Goal: Complete application form

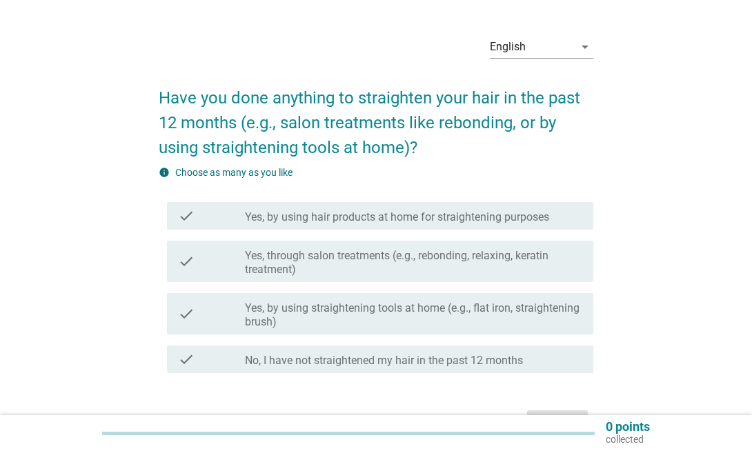
scroll to position [37, 0]
click at [560, 320] on label "Yes, by using straightening tools at home (e.g., flat iron, straightening brush)" at bounding box center [413, 316] width 337 height 28
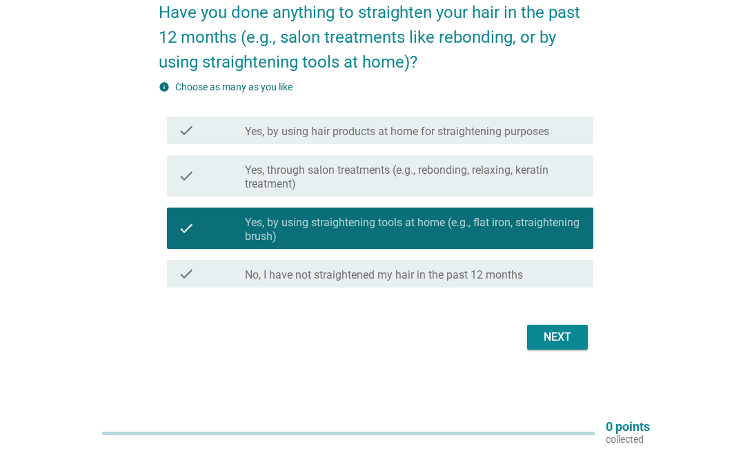
scroll to position [124, 0]
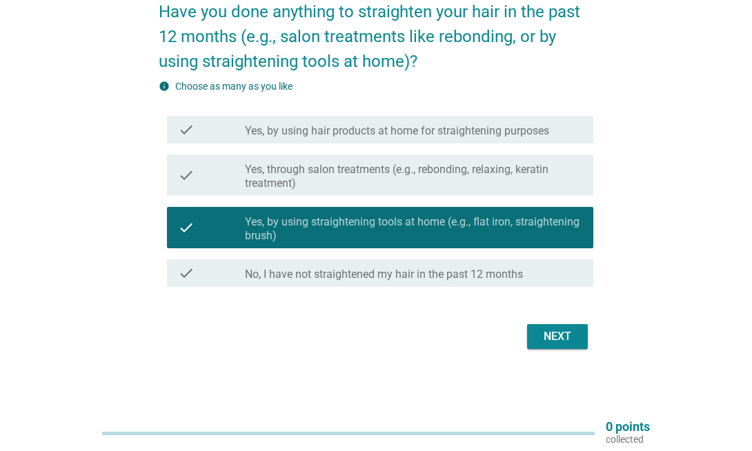
click at [573, 331] on div "Next" at bounding box center [557, 336] width 39 height 17
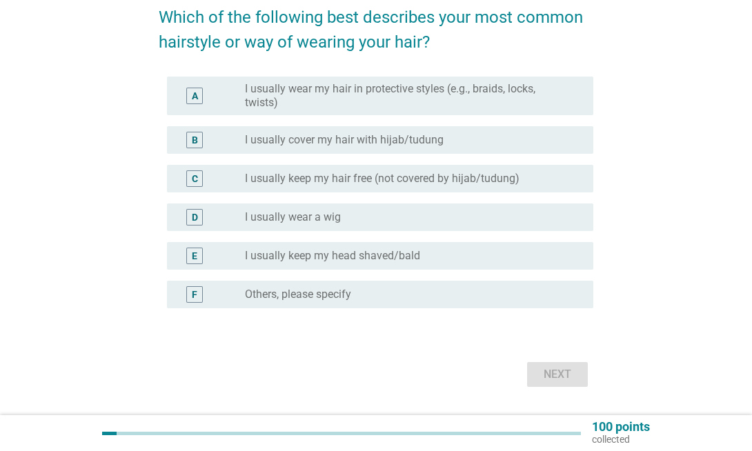
scroll to position [119, 0]
click at [567, 171] on div "radio_button_unchecked I usually keep my hair free (not covered by hijab/tudung)" at bounding box center [408, 178] width 326 height 14
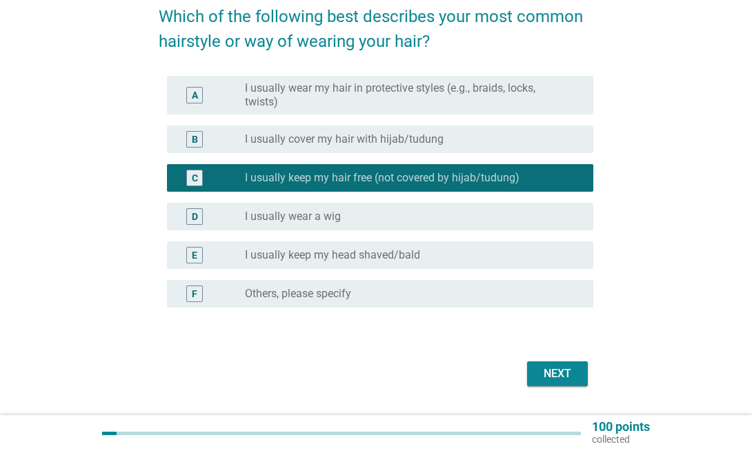
click at [565, 178] on div "radio_button_checked I usually keep my hair free (not covered by hijab/tudung)" at bounding box center [408, 178] width 326 height 14
click at [569, 181] on div "radio_button_checked I usually keep my hair free (not covered by hijab/tudung)" at bounding box center [408, 178] width 326 height 14
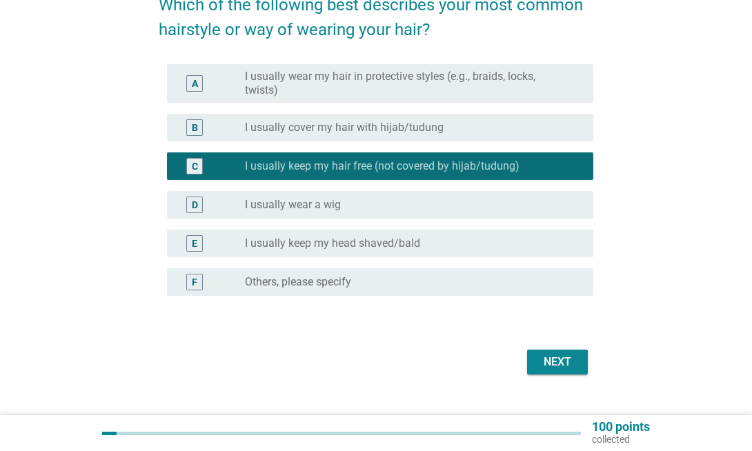
scroll to position [131, 0]
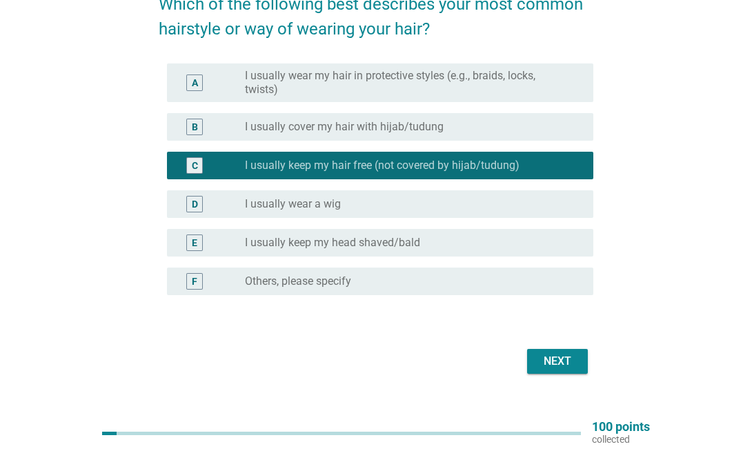
click at [566, 355] on div "Next" at bounding box center [557, 361] width 39 height 17
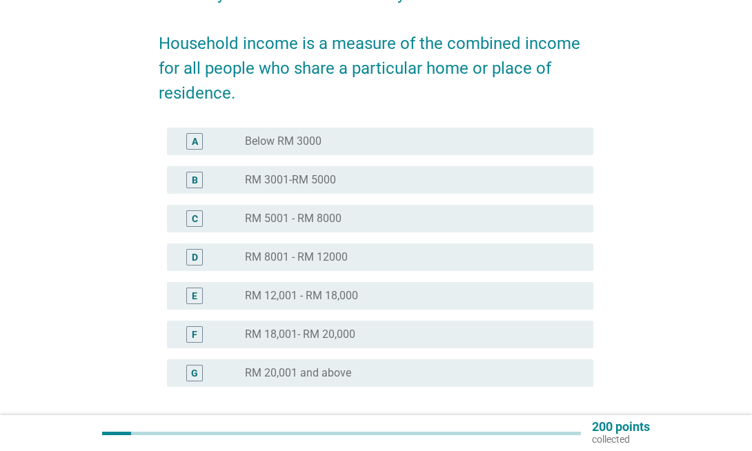
scroll to position [142, 0]
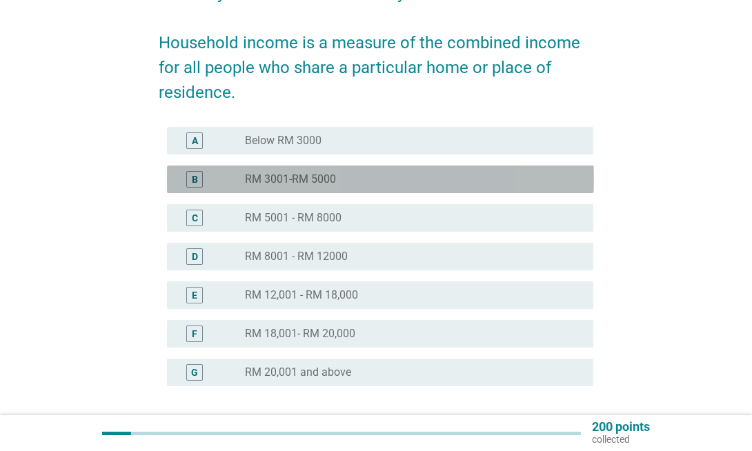
click at [582, 173] on div "radio_button_unchecked RM 3001-RM 5000" at bounding box center [413, 180] width 337 height 14
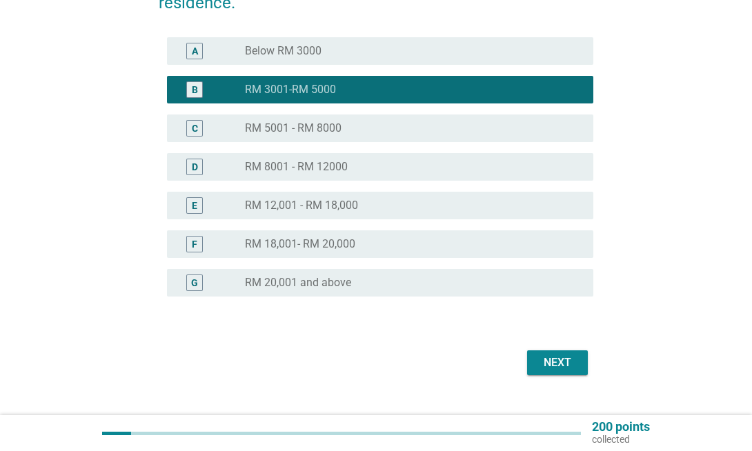
scroll to position [258, 0]
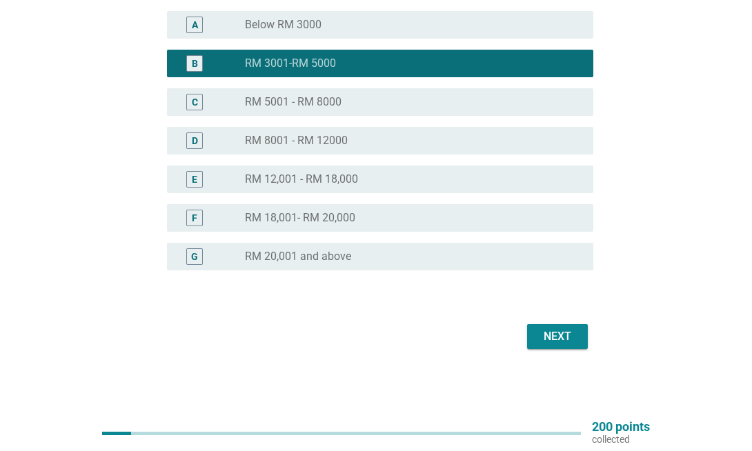
click at [568, 337] on div "Next" at bounding box center [557, 336] width 39 height 17
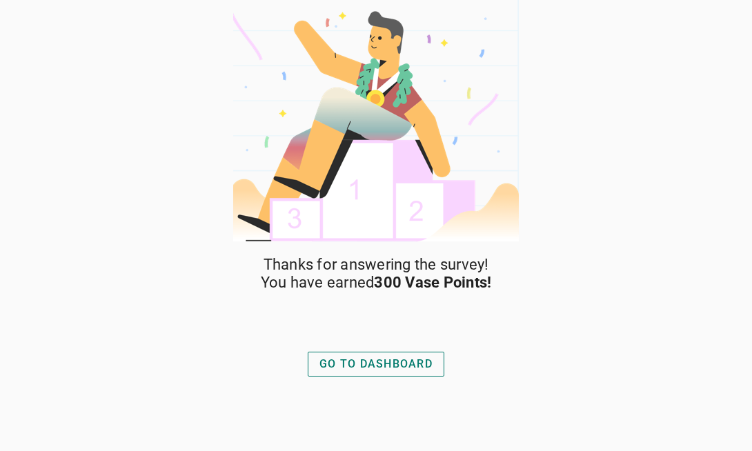
click at [412, 363] on div "GO TO DASHBOARD" at bounding box center [376, 364] width 113 height 17
